Goal: Use online tool/utility: Utilize a website feature to perform a specific function

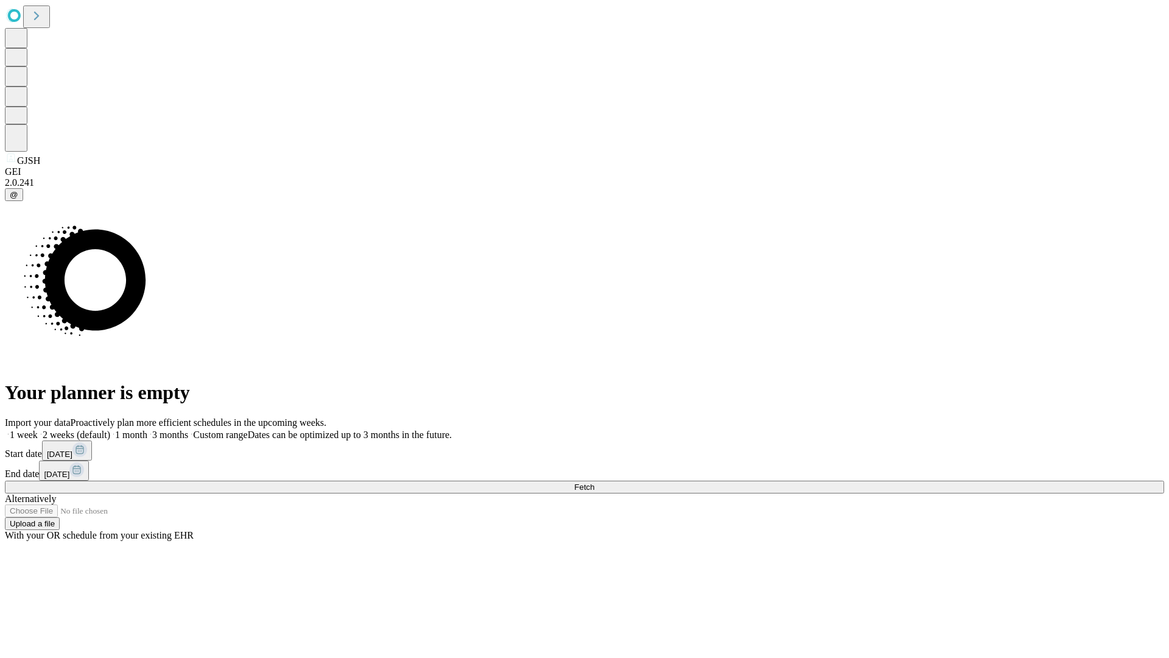
click at [594, 482] on span "Fetch" at bounding box center [584, 486] width 20 height 9
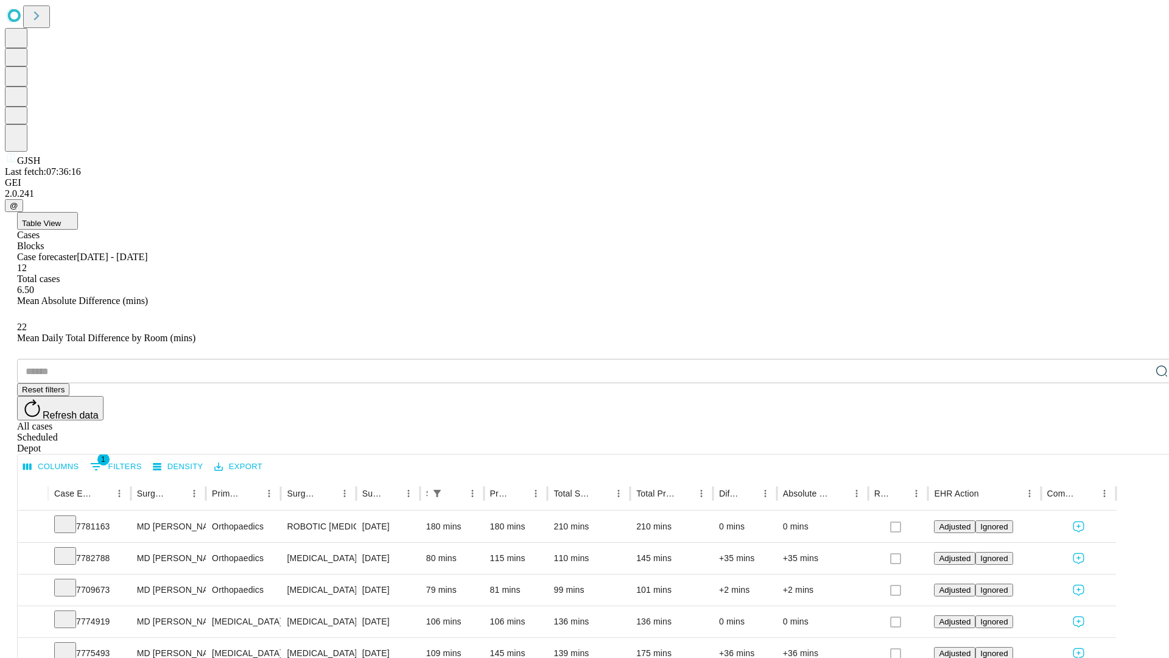
click at [61, 219] on span "Table View" at bounding box center [41, 223] width 39 height 9
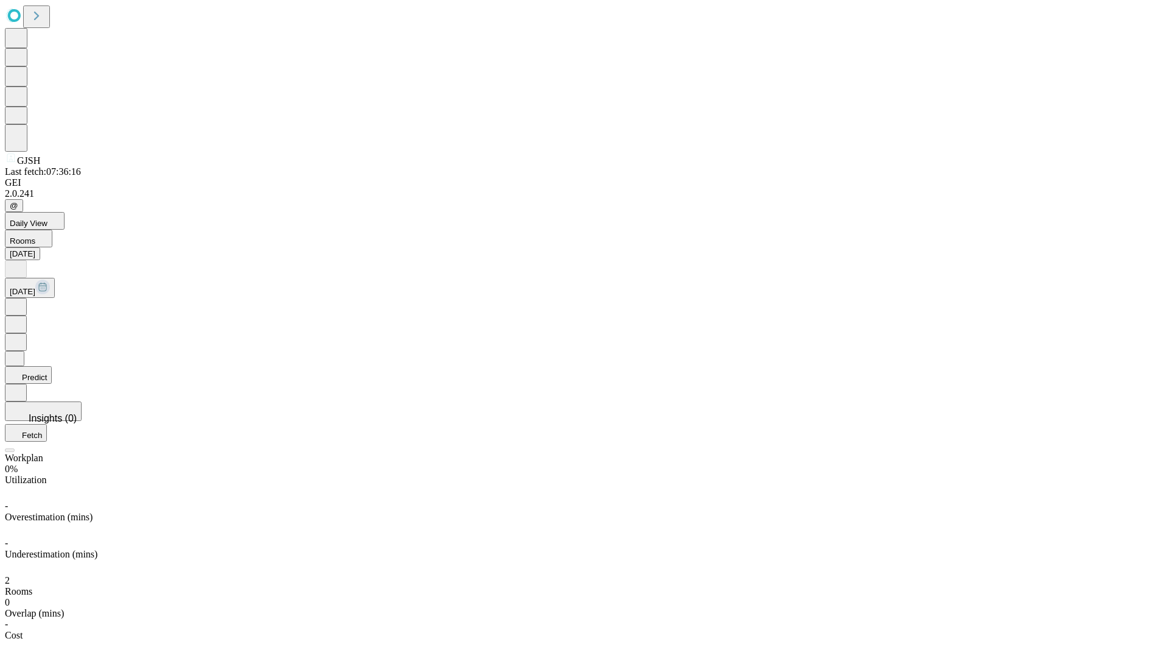
click at [52, 366] on button "Predict" at bounding box center [28, 375] width 47 height 18
